Goal: Task Accomplishment & Management: Manage account settings

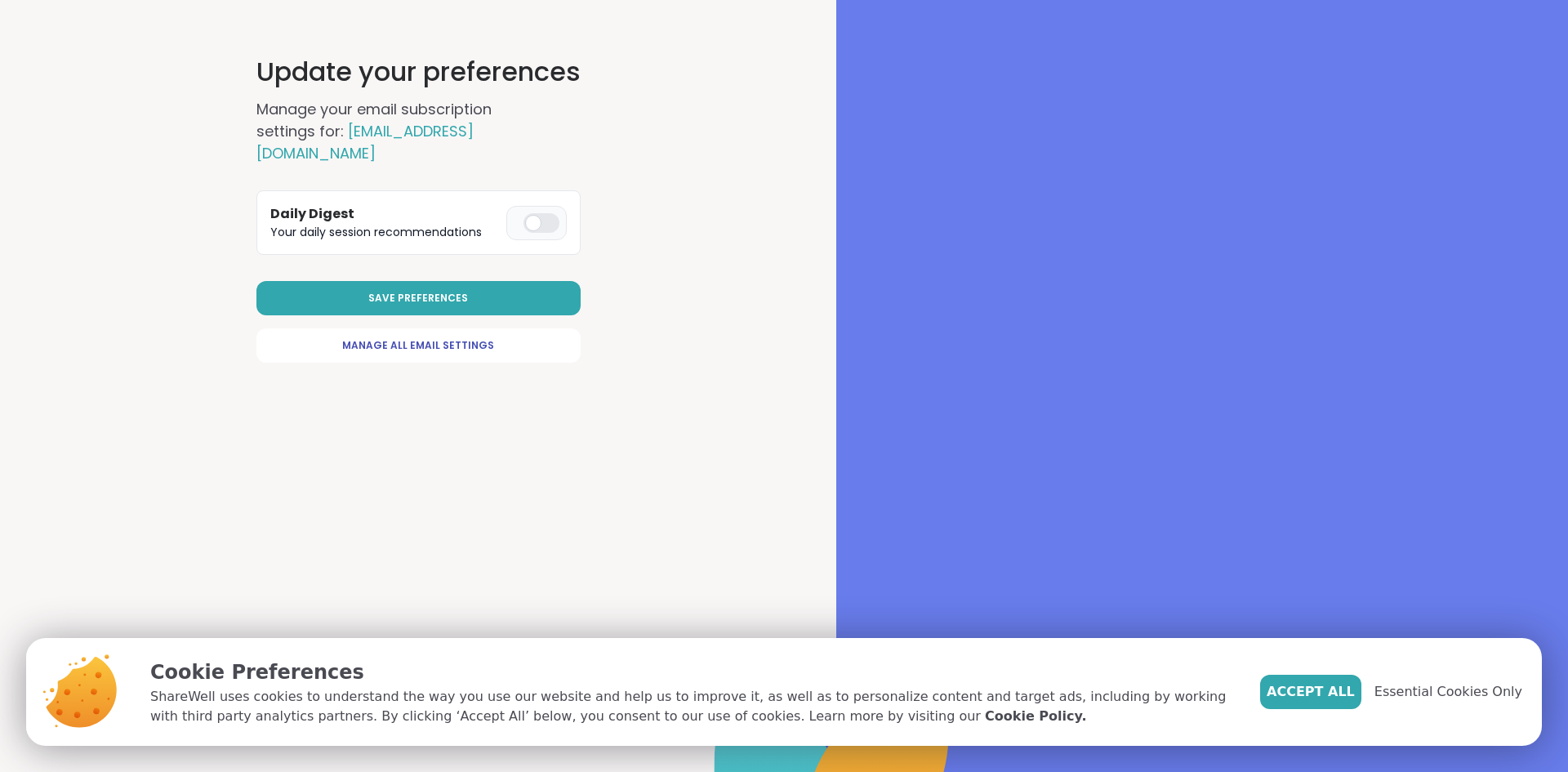
click at [524, 221] on div at bounding box center [541, 223] width 36 height 20
click at [379, 351] on span "Manage All Email Settings" at bounding box center [418, 345] width 152 height 15
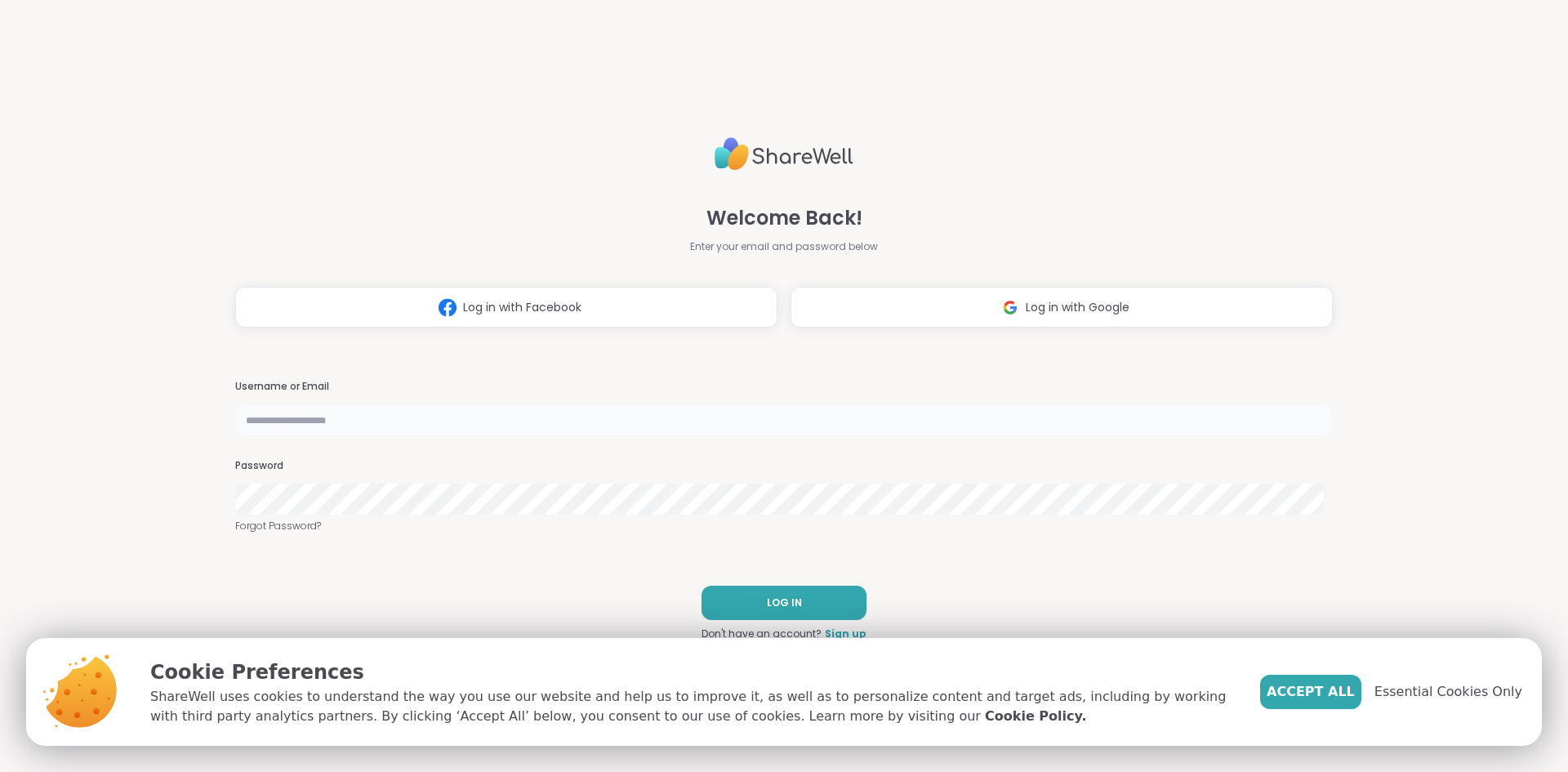
type input "**********"
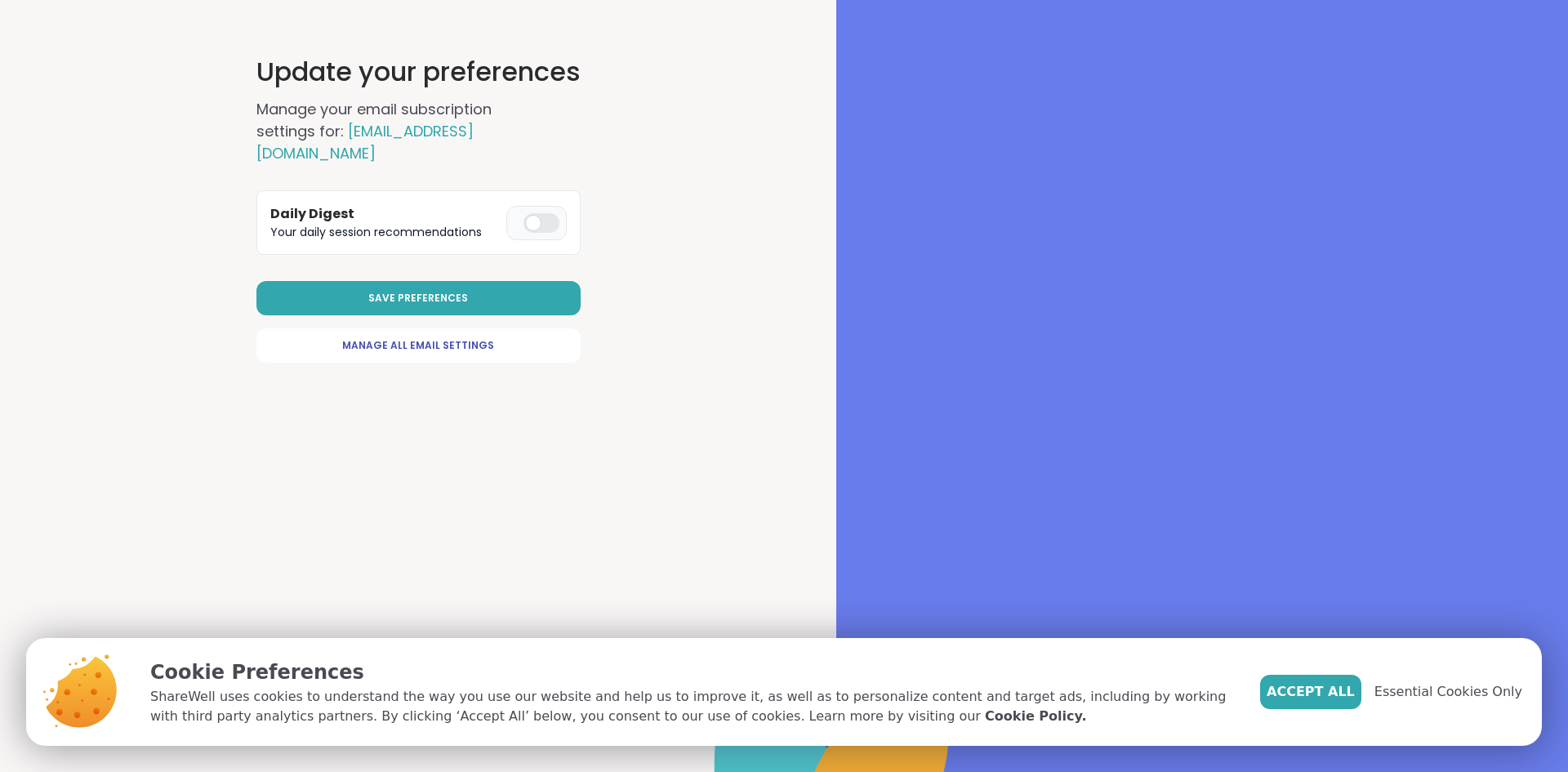
click at [533, 214] on div at bounding box center [541, 223] width 36 height 20
